Goal: Find contact information: Find contact information

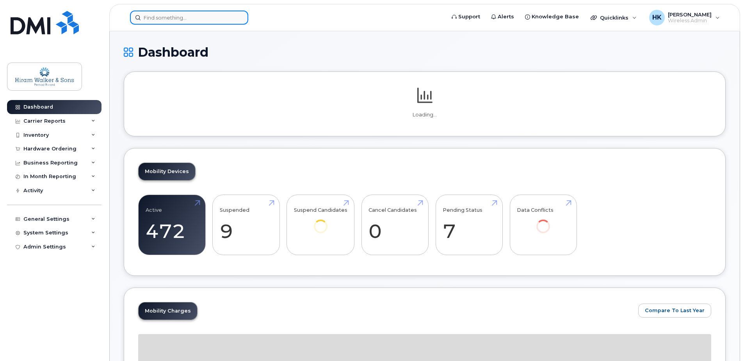
click at [178, 23] on input at bounding box center [189, 18] width 118 height 14
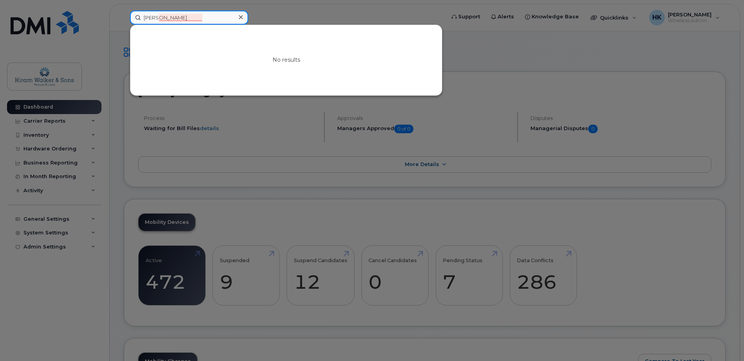
drag, startPoint x: 187, startPoint y: 15, endPoint x: 112, endPoint y: 10, distance: 74.8
click at [124, 11] on div "[PERSON_NAME] No results" at bounding box center [285, 18] width 323 height 14
paste input "[PERSON_NAME]"
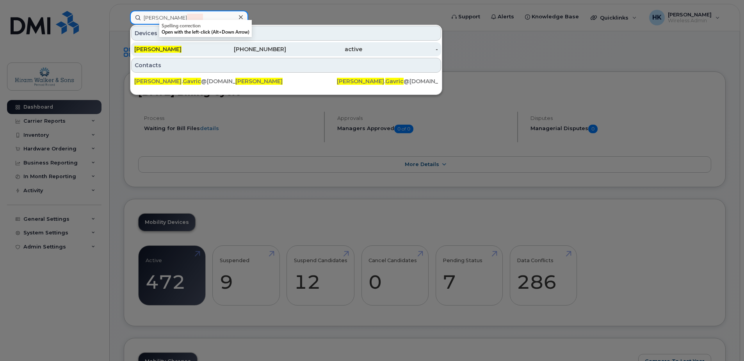
type input "[PERSON_NAME]"
click at [226, 46] on div "[PHONE_NUMBER]" at bounding box center [248, 49] width 76 height 8
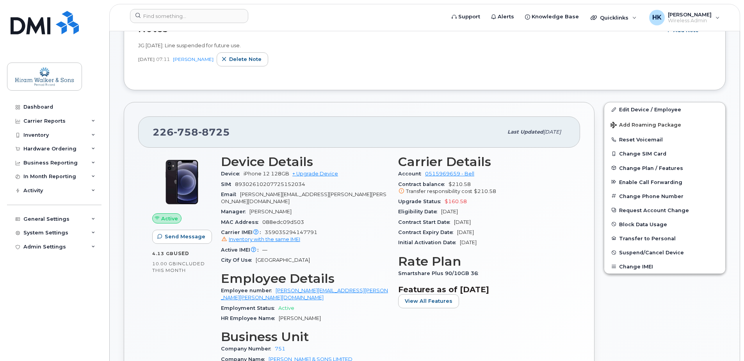
scroll to position [117, 0]
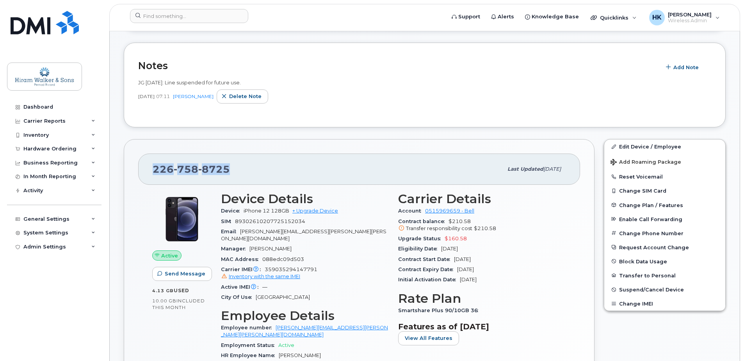
drag, startPoint x: 236, startPoint y: 166, endPoint x: 153, endPoint y: 156, distance: 83.7
click at [153, 156] on div "[PHONE_NUMBER] Last updated [DATE]" at bounding box center [359, 168] width 442 height 31
copy span "[PHONE_NUMBER]"
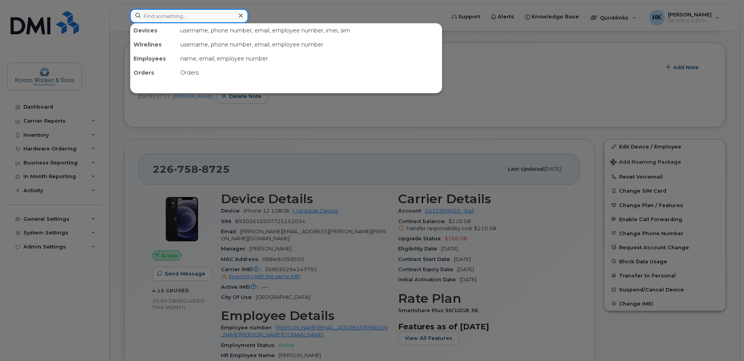
click at [152, 15] on input at bounding box center [189, 16] width 118 height 14
paste input "[PERSON_NAME]"
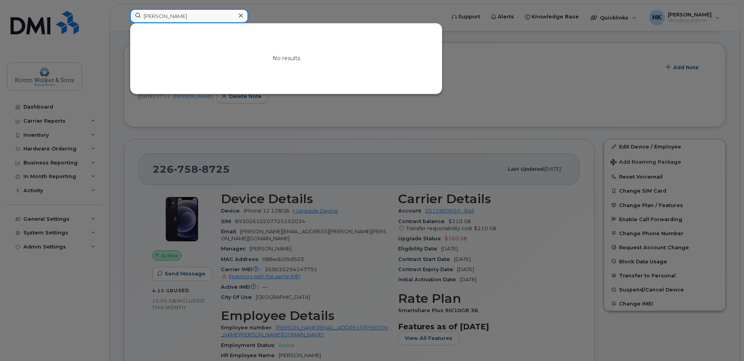
drag, startPoint x: 167, startPoint y: 11, endPoint x: 192, endPoint y: 19, distance: 25.7
click at [192, 19] on input "[PERSON_NAME]" at bounding box center [189, 16] width 118 height 14
drag, startPoint x: 179, startPoint y: 13, endPoint x: 105, endPoint y: 13, distance: 74.2
click at [124, 13] on div "[PERSON_NAME] No results" at bounding box center [285, 17] width 323 height 17
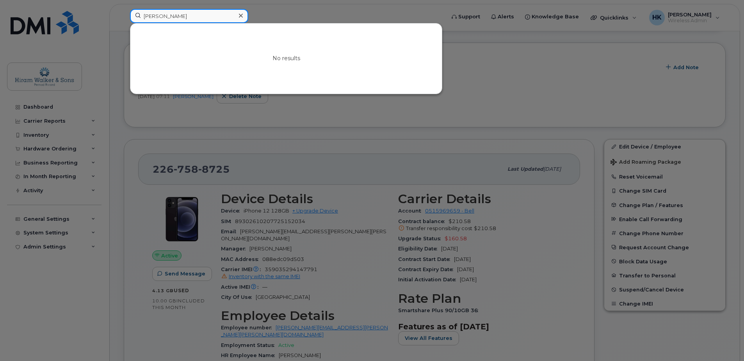
paste input "Hey, you coming to the happy hour [DATE]?"
click at [182, 16] on input "[PERSON_NAME]" at bounding box center [189, 16] width 118 height 14
drag, startPoint x: 182, startPoint y: 16, endPoint x: 104, endPoint y: 22, distance: 77.6
click at [124, 22] on div "[PERSON_NAME] No results" at bounding box center [285, 17] width 323 height 17
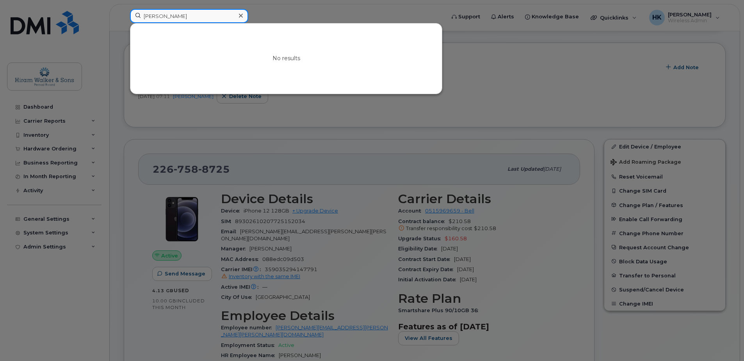
paste input "[PERSON_NAME]"
type input "[PERSON_NAME]"
click at [307, 129] on div at bounding box center [372, 180] width 744 height 361
